Goal: Book appointment/travel/reservation

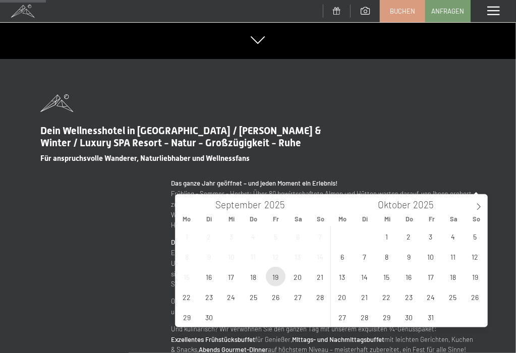
click at [276, 275] on span "19" at bounding box center [276, 277] width 20 height 20
click at [184, 296] on span "22" at bounding box center [187, 297] width 20 height 20
type input "[DATE] - [DATE]"
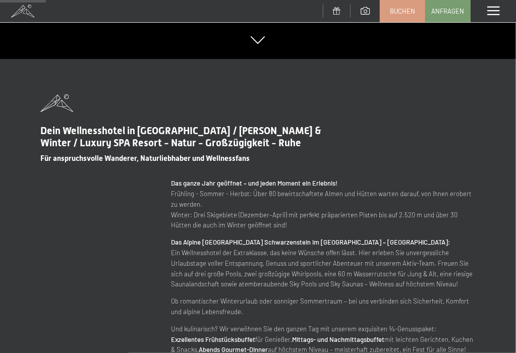
click at [0, 0] on input "Frau" at bounding box center [0, 0] width 0 height 0
radio input "true"
click at [0, 0] on input "Vorname" at bounding box center [0, 0] width 0 height 0
type input "[PERSON_NAME]"
type input "Reichardt"
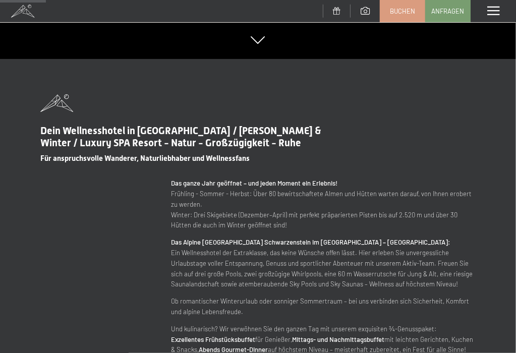
type input "[PERSON_NAME][EMAIL_ADDRESS][DOMAIN_NAME]"
type input "017672350789"
click at [0, 0] on input "017672350789" at bounding box center [0, 0] width 0 height 0
click at [236, 268] on div "Dein Wellnesshotel in [GEOGRAPHIC_DATA] / [PERSON_NAME] & Winter / Luxury SPA R…" at bounding box center [257, 224] width 435 height 261
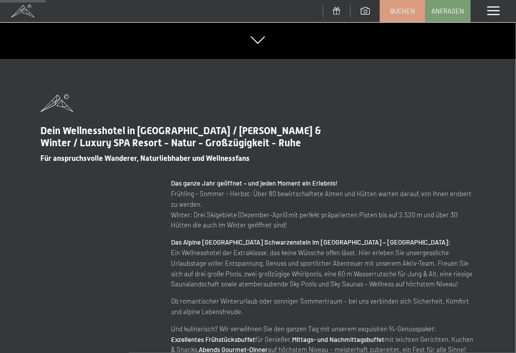
click at [0, 0] on input "Einwilligung Marketing" at bounding box center [0, 0] width 0 height 0
checkbox input "true"
click at [0, 0] on span "Absenden" at bounding box center [0, 0] width 0 height 0
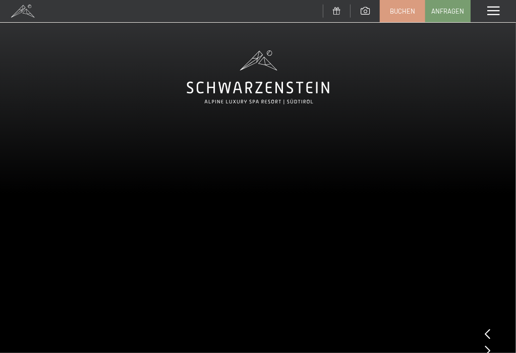
click at [485, 344] on div at bounding box center [488, 351] width 6 height 14
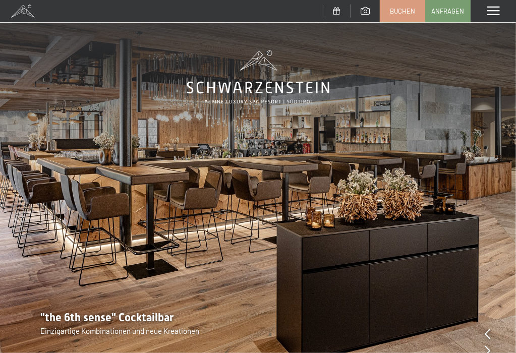
click at [485, 344] on div at bounding box center [488, 351] width 6 height 14
